Goal: Use online tool/utility

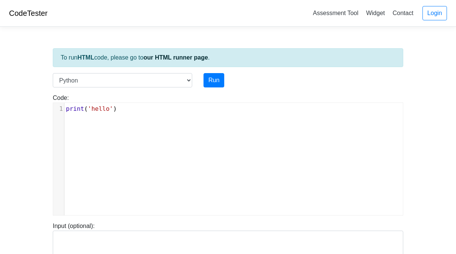
select select "java"
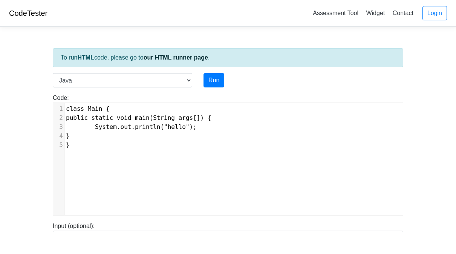
scroll to position [1, 0]
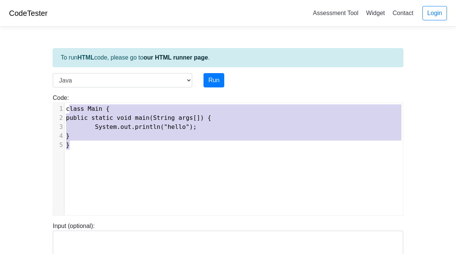
type textarea "class Main { public static void main(String args[]) { System.out.println("hello…"
drag, startPoint x: 104, startPoint y: 154, endPoint x: 7, endPoint y: 48, distance: 143.9
click at [64, 105] on div "x 1 class Main { 2 public static void main(String args[]) { 3 System.out.printl…" at bounding box center [233, 165] width 361 height 124
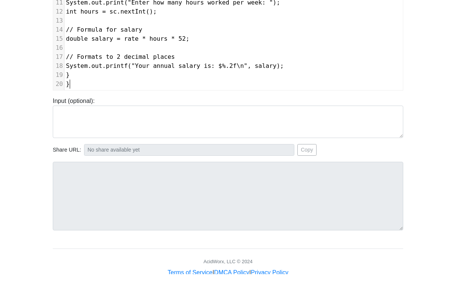
scroll to position [127, 0]
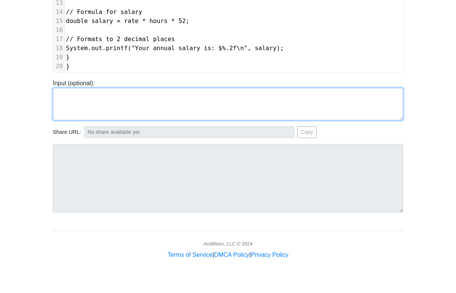
click at [141, 108] on textarea at bounding box center [228, 119] width 350 height 32
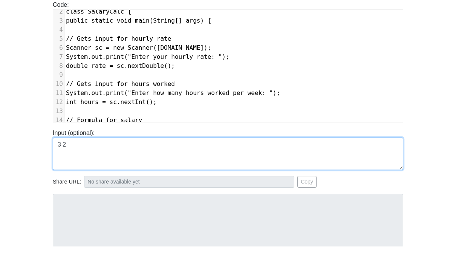
scroll to position [0, 0]
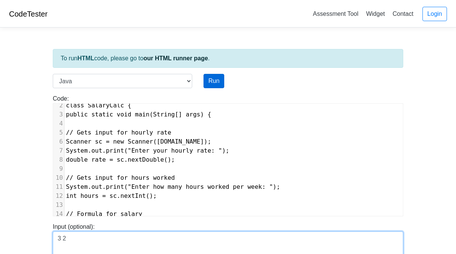
type textarea "3 2"
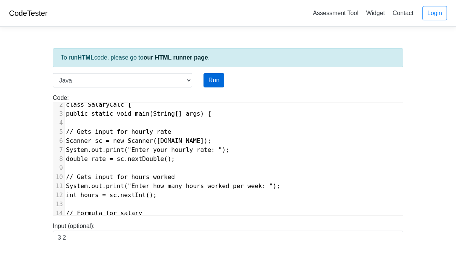
click at [216, 80] on button "Run" at bounding box center [213, 80] width 21 height 14
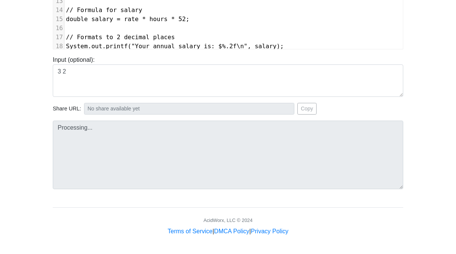
scroll to position [166, 0]
type input "https://codetester.io/runner?s=woXvBAL3X6"
type textarea "Submission status: Runtime Error (NZEC) Stderr: Error: Could not find or load m…"
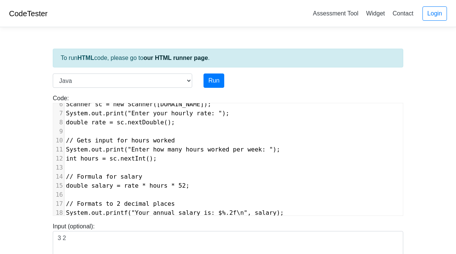
scroll to position [0, 0]
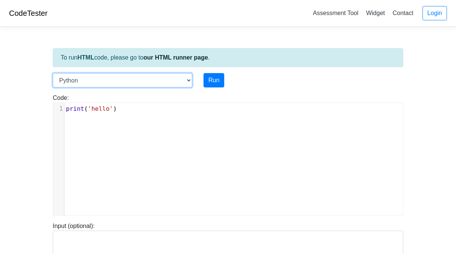
select select "java"
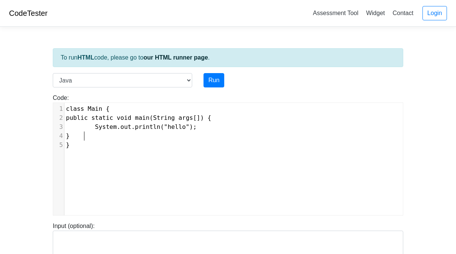
type textarea "class Main { public static void main(String args[]) { System.out.println("hello…"
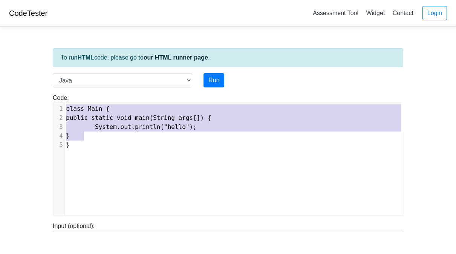
drag, startPoint x: 96, startPoint y: 138, endPoint x: 56, endPoint y: 98, distance: 56.5
click at [56, 98] on div "Code: class Main { public static void main(String args[]) { System.out.println(…" at bounding box center [228, 154] width 362 height 122
click at [98, 107] on span "class Main {" at bounding box center [88, 108] width 44 height 7
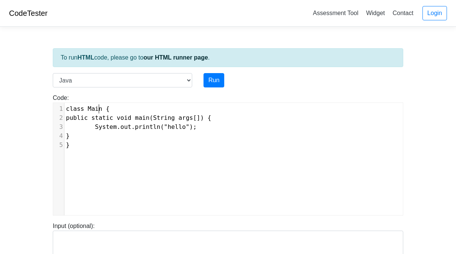
scroll to position [0, 18]
type textarea "class Main { public static void main(String args[]) { System.out.println("hello…"
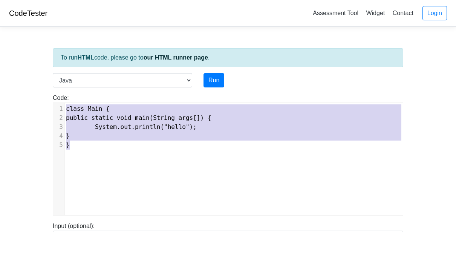
drag, startPoint x: 82, startPoint y: 148, endPoint x: 58, endPoint y: 101, distance: 52.0
click at [58, 101] on div "Code: class Main { public static void main(String args[]) { System.out.println(…" at bounding box center [228, 154] width 362 height 122
paste textarea
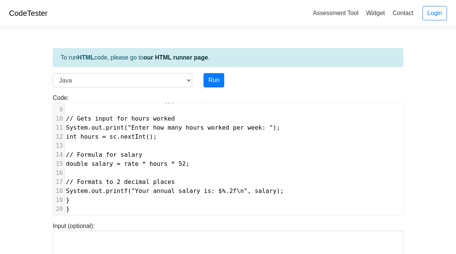
scroll to position [0, 0]
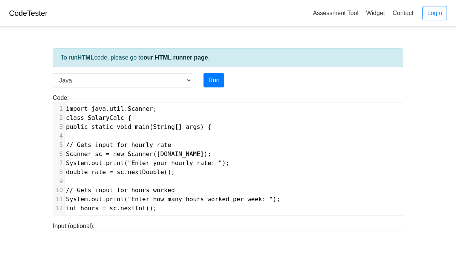
click at [109, 116] on span "class SalaryCalc {" at bounding box center [98, 117] width 65 height 7
type textarea "Main"
click at [216, 85] on button "Run" at bounding box center [213, 80] width 21 height 14
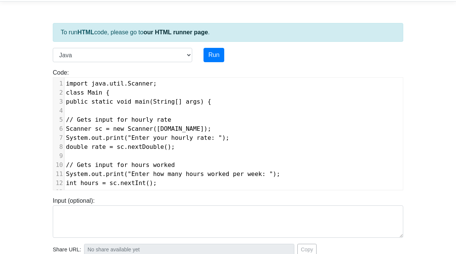
scroll to position [72, 0]
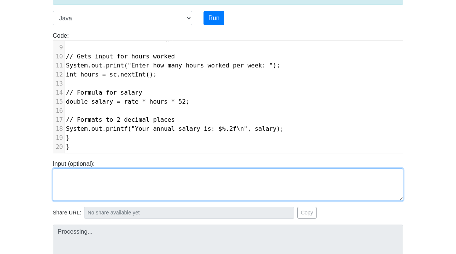
click at [157, 194] on textarea at bounding box center [228, 184] width 350 height 32
type textarea "3 2"
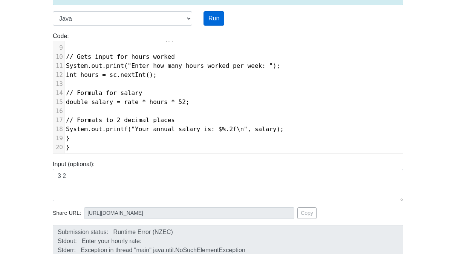
click at [219, 20] on button "Run" at bounding box center [213, 18] width 21 height 14
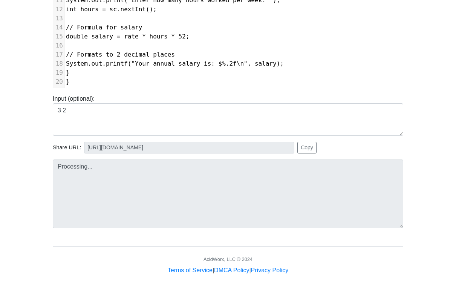
scroll to position [127, 0]
type input "[URL][DOMAIN_NAME]"
type textarea "Stdout: Enter your hourly rate: Enter how many hours worked per week: Your annu…"
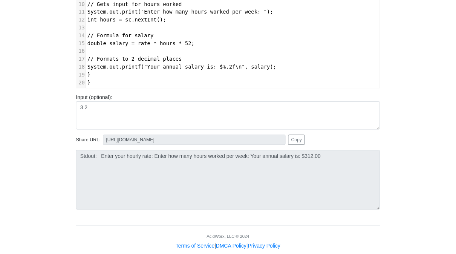
scroll to position [113, 0]
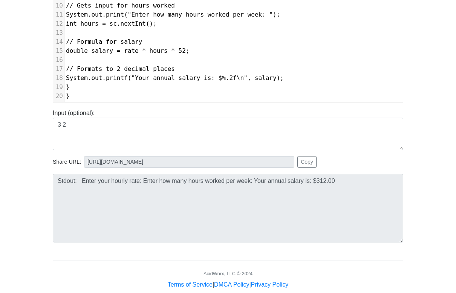
click at [378, 14] on pre "System.out.print("Enter how many hours worked per week: ");" at bounding box center [233, 14] width 338 height 9
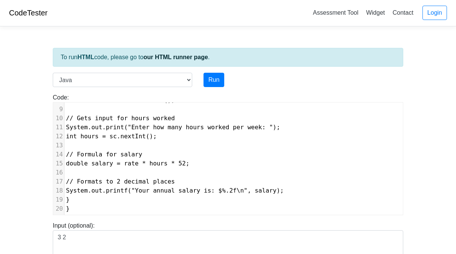
scroll to position [0, 0]
